Goal: Task Accomplishment & Management: Complete application form

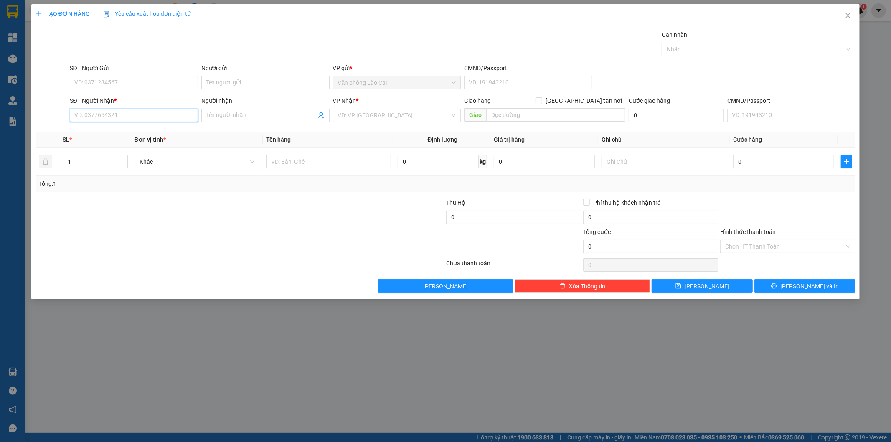
click at [123, 117] on input "SĐT Người Nhận *" at bounding box center [134, 115] width 128 height 13
paste input "0988737994"
click at [142, 130] on div "0988737994 - . Chị thủy bến thủy" at bounding box center [134, 131] width 118 height 9
type input "0988737994"
type input ". Chị thủy bến thủy"
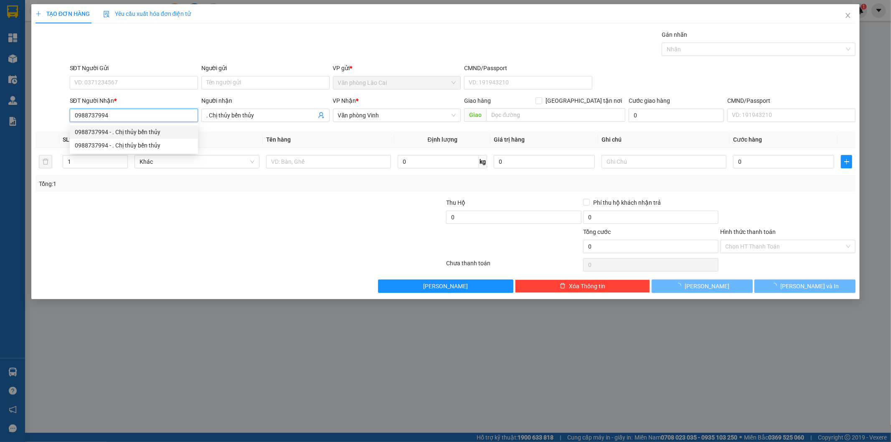
type input "150.000"
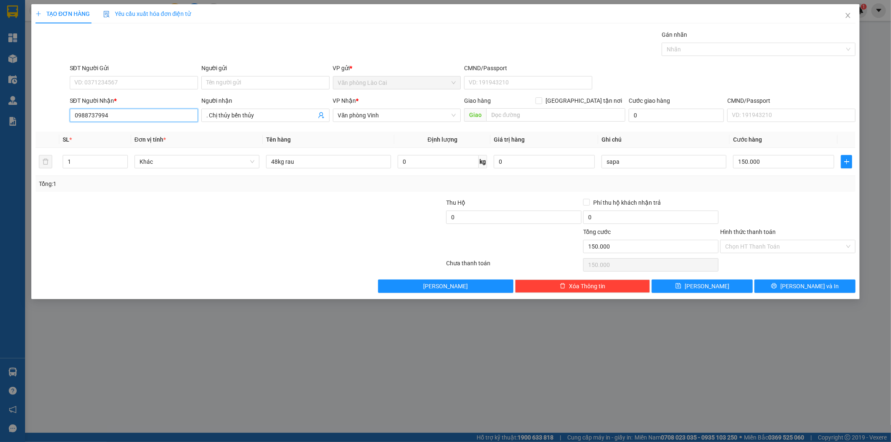
type input "0988737994"
click at [502, 116] on input "text" at bounding box center [555, 114] width 139 height 13
type input "cầu bến thuỷ"
drag, startPoint x: 277, startPoint y: 160, endPoint x: 265, endPoint y: 163, distance: 12.2
click at [265, 163] on td "48kg rau" at bounding box center [329, 162] width 132 height 28
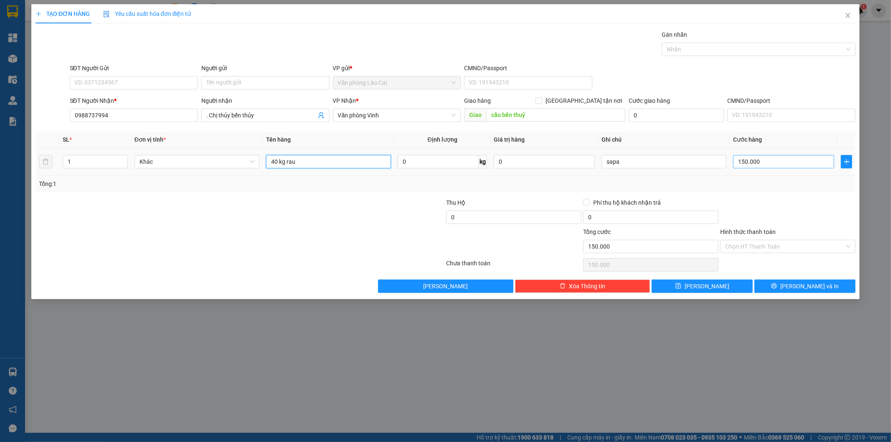
type input "40 kg rau"
click at [791, 160] on input "150.000" at bounding box center [784, 161] width 101 height 13
type input "1"
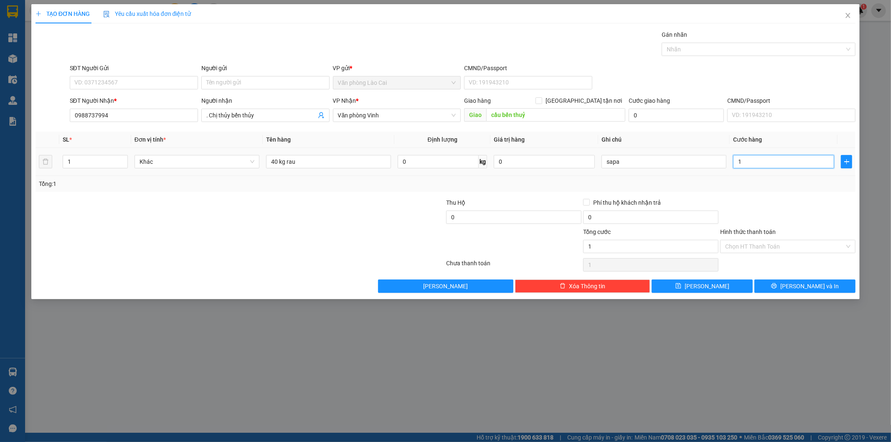
type input "12"
type input "120"
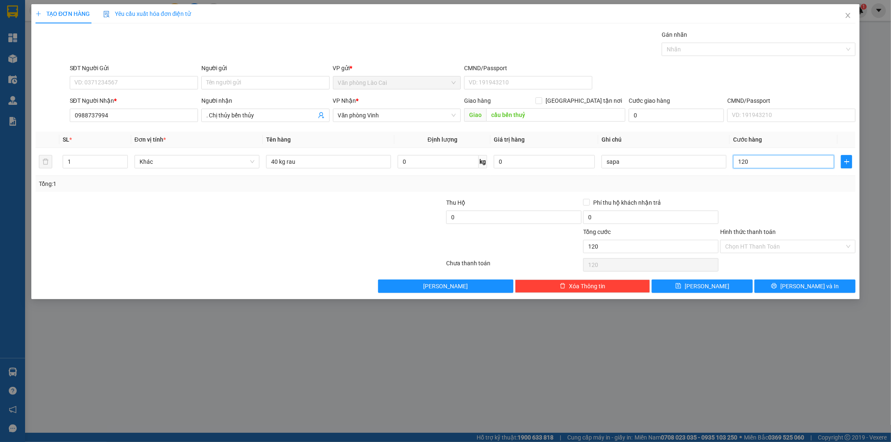
type input "120"
type input "120.000"
drag, startPoint x: 789, startPoint y: 187, endPoint x: 779, endPoint y: 196, distance: 13.3
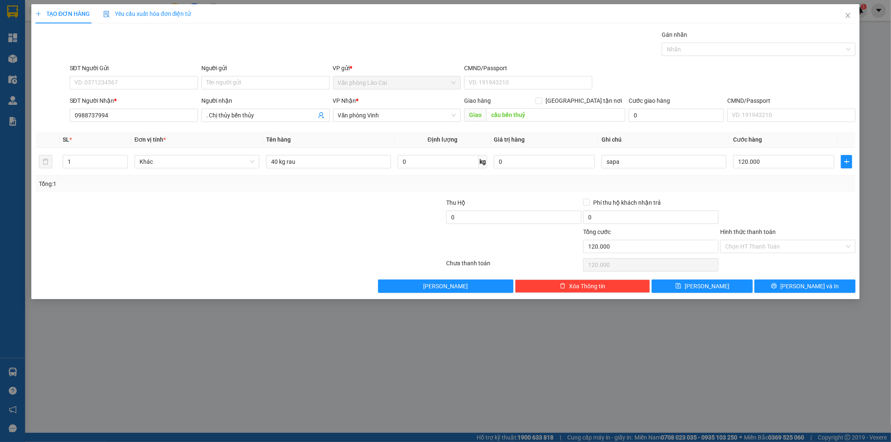
click at [788, 187] on div "Tổng: 1" at bounding box center [446, 183] width 814 height 9
click at [725, 285] on button "[PERSON_NAME]" at bounding box center [702, 286] width 101 height 13
type input "0"
click at [850, 13] on icon "close" at bounding box center [848, 15] width 7 height 7
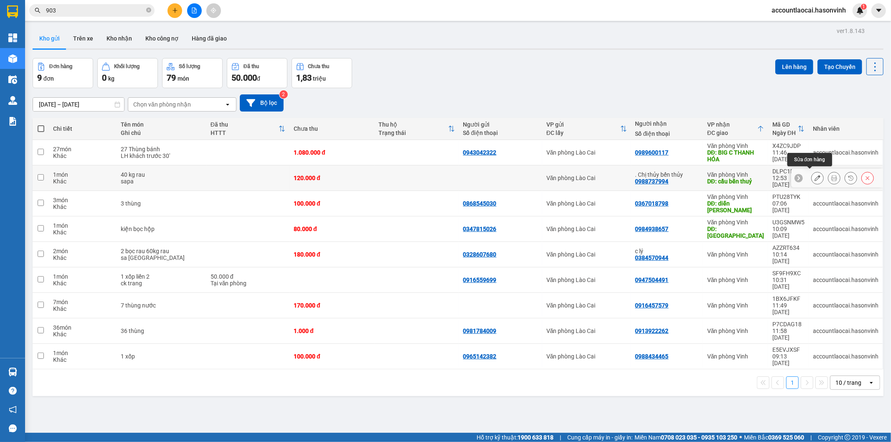
click at [815, 176] on icon at bounding box center [818, 178] width 6 height 6
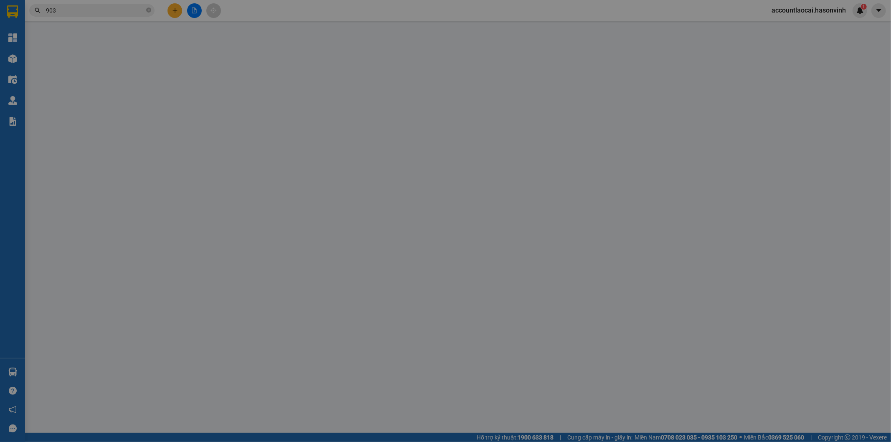
type input "0988737994"
type input ". Chị thủy bến thủy"
type input "cầu bến thuỷ"
type input "120.000"
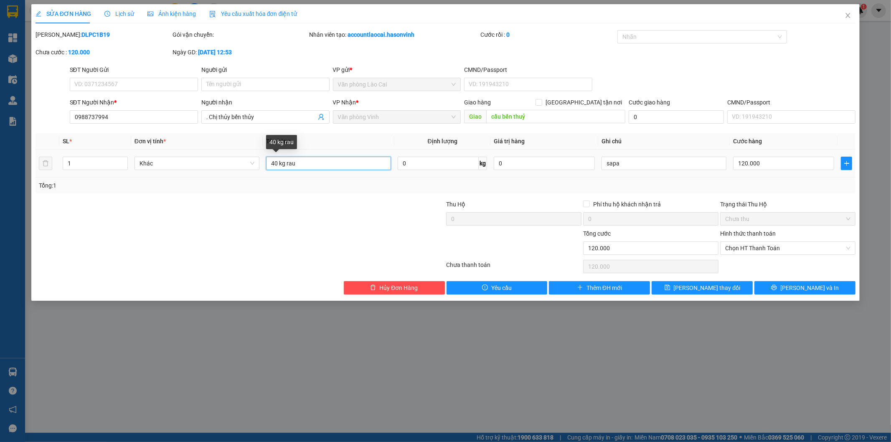
drag, startPoint x: 278, startPoint y: 160, endPoint x: 261, endPoint y: 164, distance: 16.7
click at [261, 164] on tr "1 Khác 40 kg rau 0 kg 0 sapa 120.000" at bounding box center [446, 164] width 821 height 28
type input "50 kg rau"
click at [803, 165] on input "120.000" at bounding box center [784, 163] width 101 height 13
type input "1"
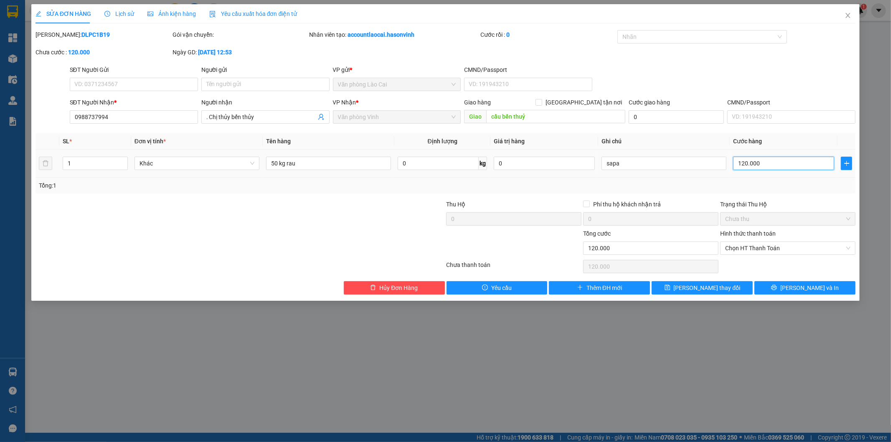
type input "1"
type input "15"
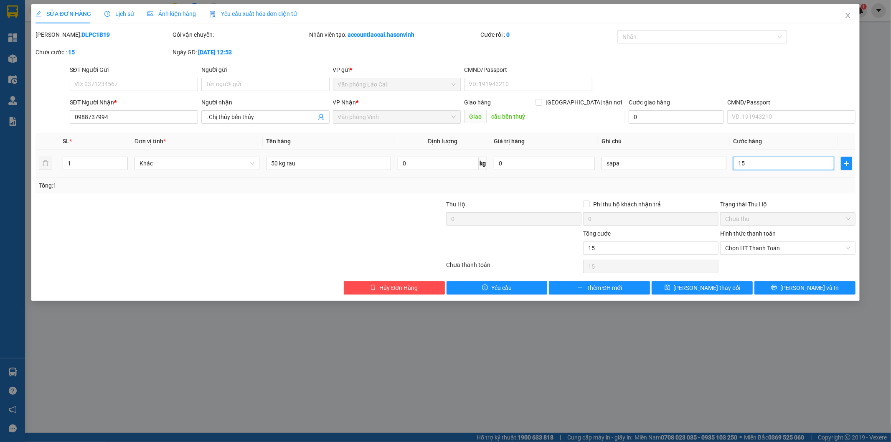
type input "150"
type input "150.000"
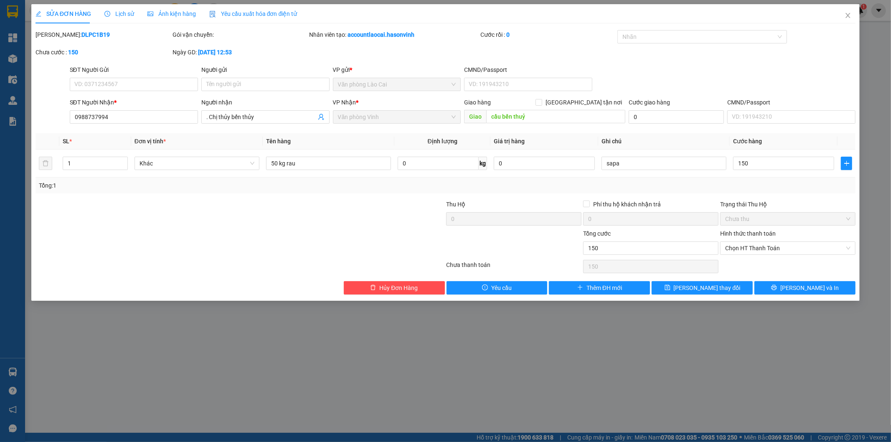
type input "150.000"
drag, startPoint x: 799, startPoint y: 185, endPoint x: 783, endPoint y: 201, distance: 22.8
click at [792, 188] on div "Tổng: 1" at bounding box center [446, 185] width 814 height 9
click at [723, 288] on button "[PERSON_NAME] thay đổi" at bounding box center [702, 287] width 101 height 13
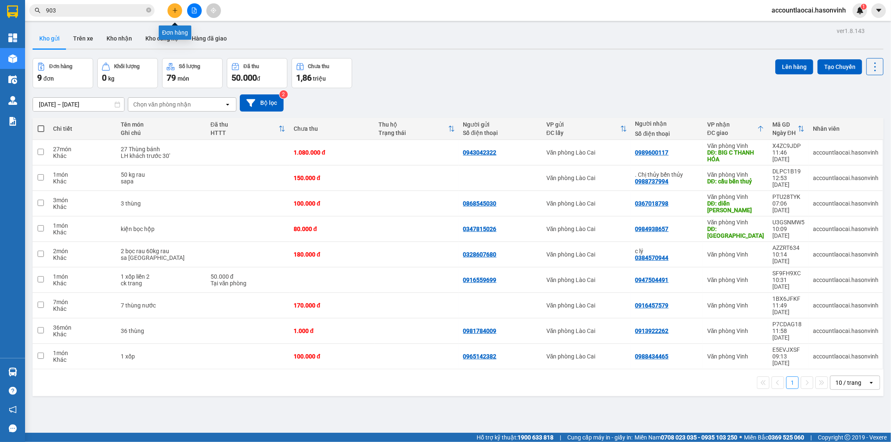
click at [176, 10] on icon "plus" at bounding box center [175, 11] width 6 height 6
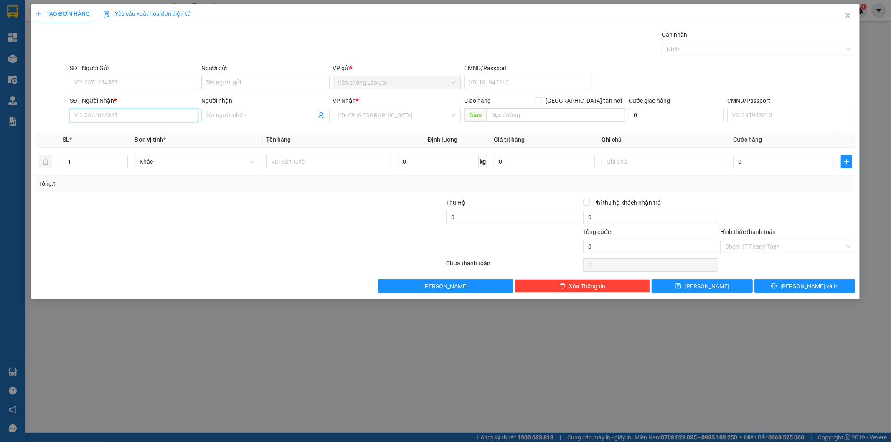
click at [155, 118] on input "SĐT Người Nhận *" at bounding box center [134, 115] width 128 height 13
click at [138, 132] on div "0979718242 - nga vinh" at bounding box center [134, 131] width 118 height 9
type input "0979718242"
type input "nga vinh"
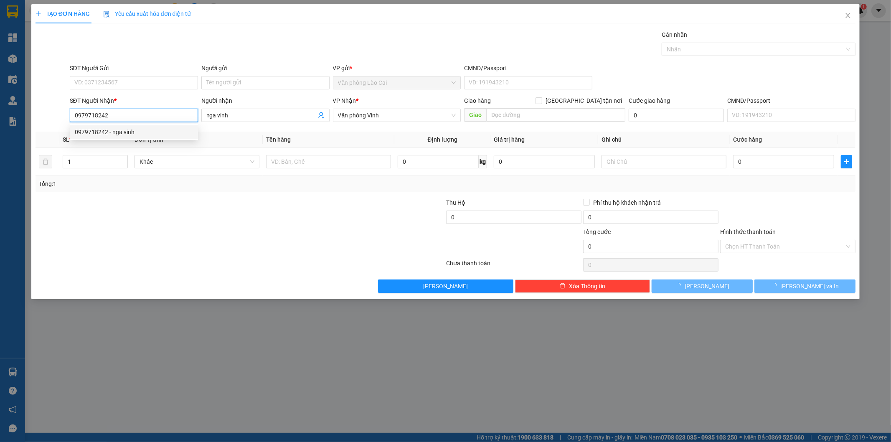
type input "240.000"
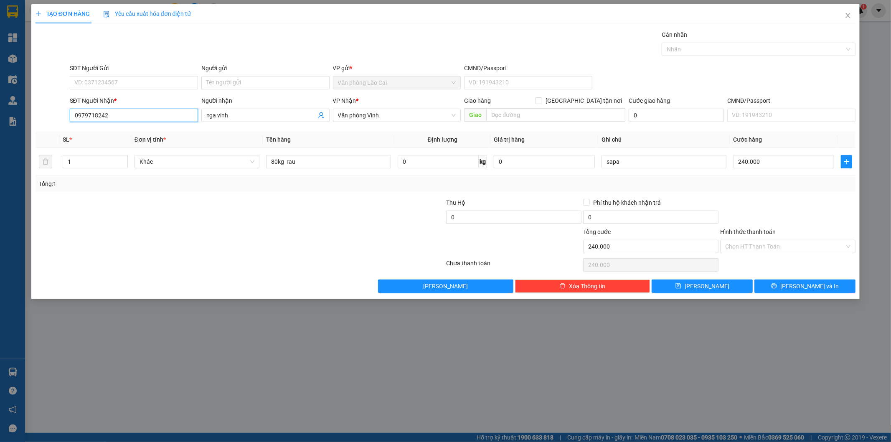
type input "0979718242"
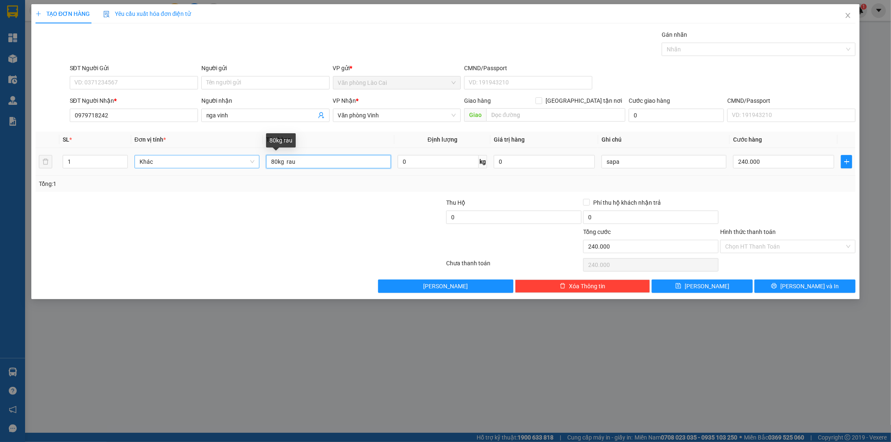
drag, startPoint x: 277, startPoint y: 165, endPoint x: 237, endPoint y: 167, distance: 39.8
click at [237, 167] on tr "1 Khác 80kg rau 0 kg 0 sapa 240.000" at bounding box center [446, 162] width 821 height 28
type input "70kg rau"
click at [299, 219] on div at bounding box center [172, 212] width 274 height 29
click at [773, 159] on input "240.000" at bounding box center [784, 161] width 101 height 13
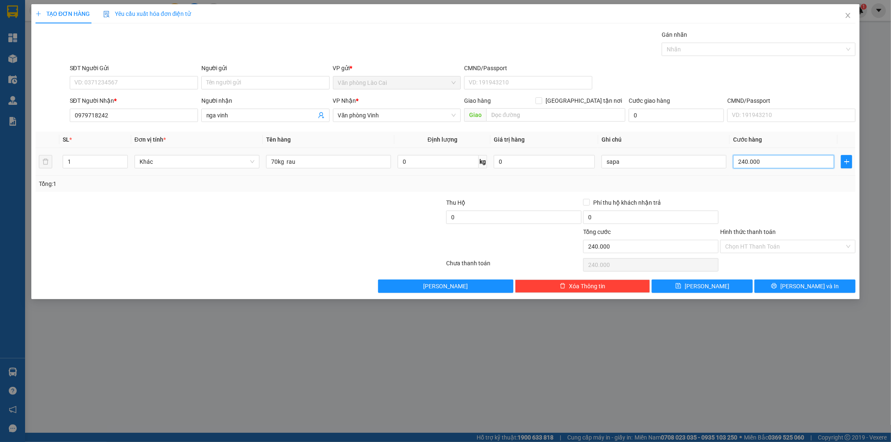
type input "2"
type input "21"
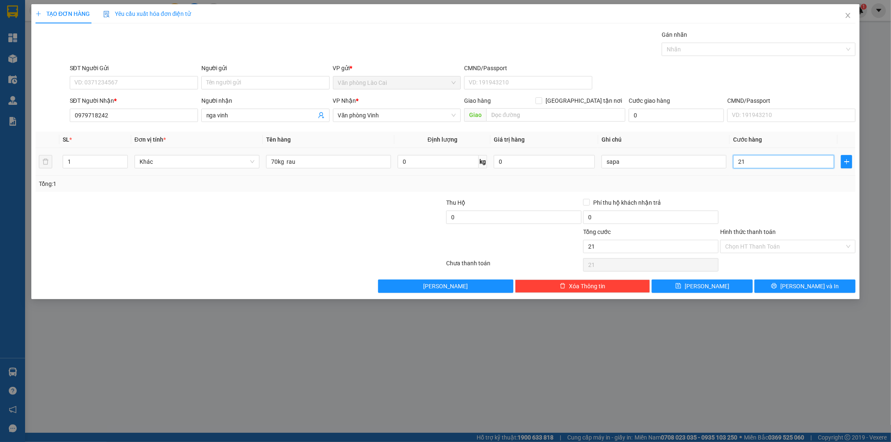
type input "210"
type input "210.000"
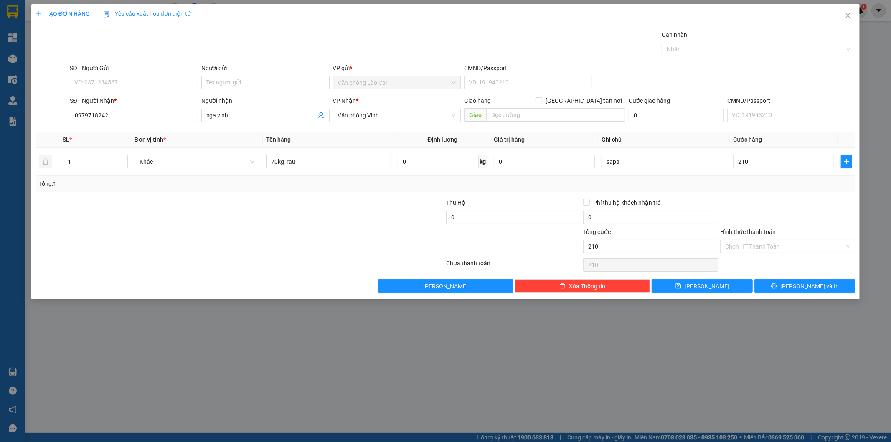
type input "210.000"
click at [779, 189] on div "Tổng: 1" at bounding box center [446, 184] width 821 height 16
click at [738, 290] on button "[PERSON_NAME]" at bounding box center [702, 286] width 101 height 13
type input "0"
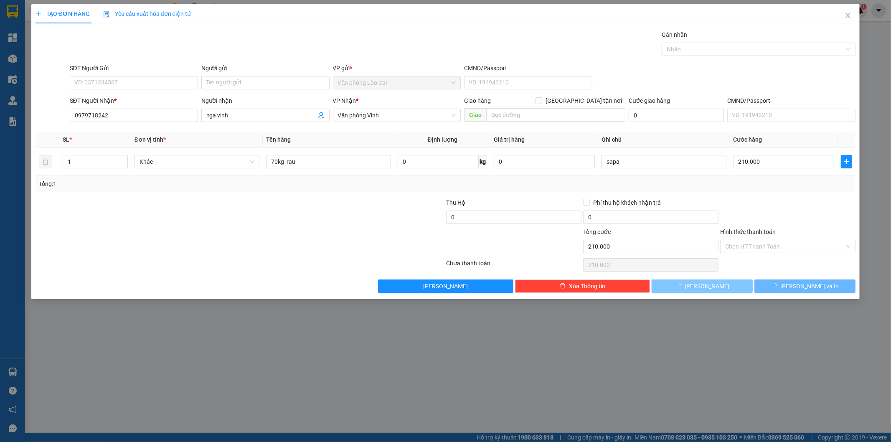
type input "0"
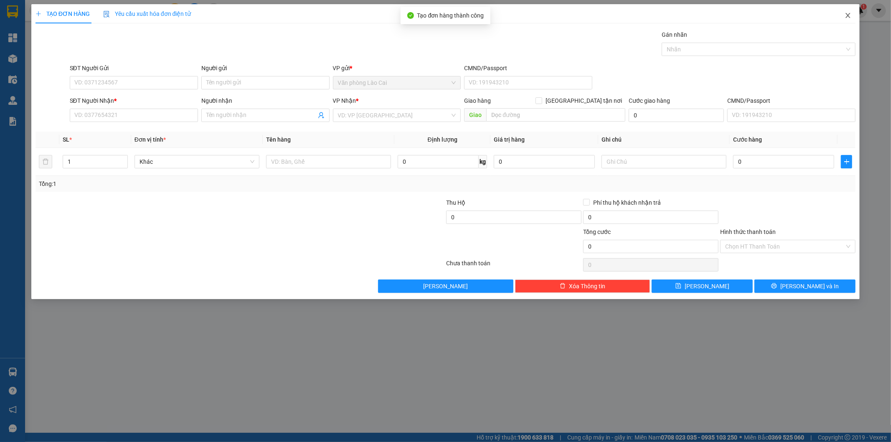
click at [849, 13] on icon "close" at bounding box center [848, 15] width 7 height 7
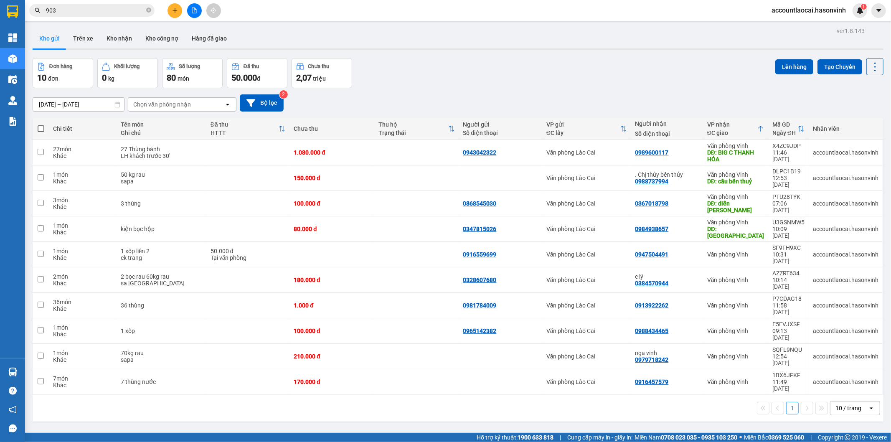
click at [135, 19] on div "Kết quả tìm kiếm ( 137 ) Bộ lọc Mã ĐH Trạng thái Món hàng Thu hộ Tổng cước Chưa…" at bounding box center [445, 10] width 891 height 21
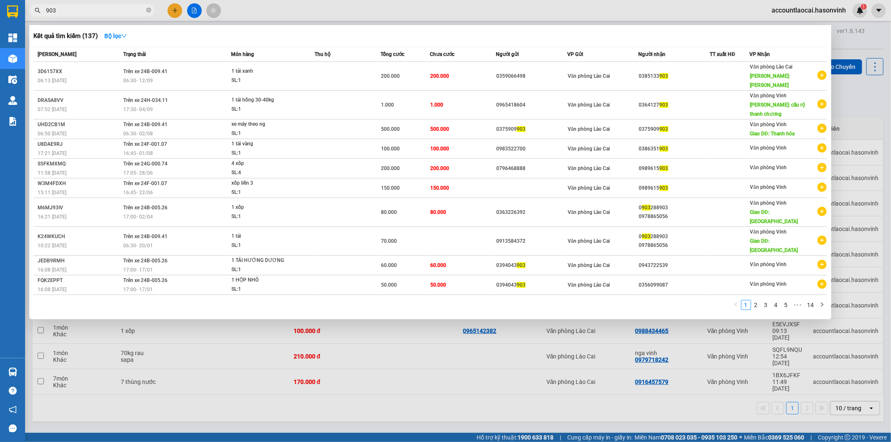
drag, startPoint x: 133, startPoint y: 10, endPoint x: 12, endPoint y: 11, distance: 121.2
click at [12, 11] on section "Kết quả tìm kiếm ( 137 ) Bộ lọc Mã ĐH Trạng thái Món hàng Thu hộ Tổng cước Chưa…" at bounding box center [445, 221] width 891 height 442
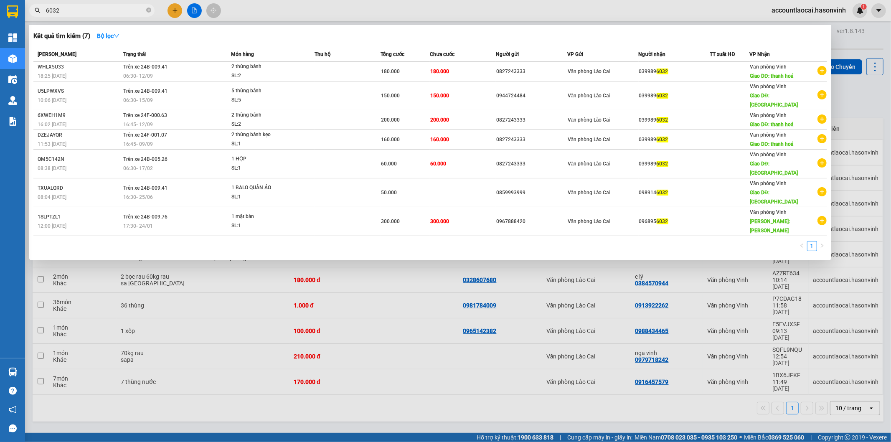
type input "6032"
drag, startPoint x: 254, startPoint y: 389, endPoint x: 249, endPoint y: 368, distance: 21.5
click at [255, 387] on div at bounding box center [445, 221] width 891 height 442
